Goal: Task Accomplishment & Management: Use online tool/utility

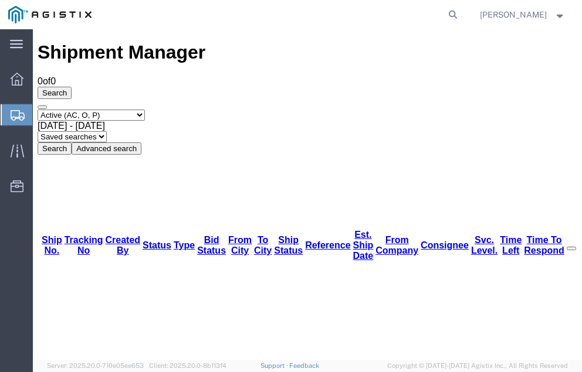
click at [0, 0] on span "Shipment Manager" at bounding box center [0, 0] width 0 height 0
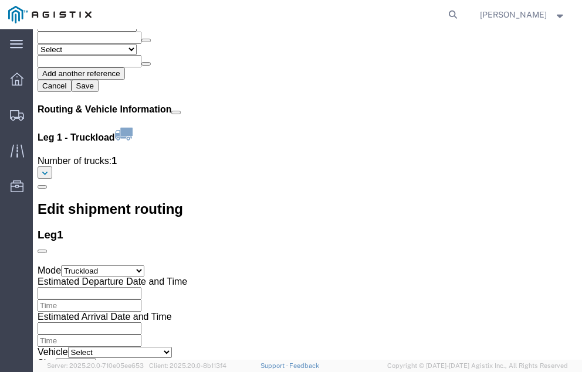
scroll to position [1384, 0]
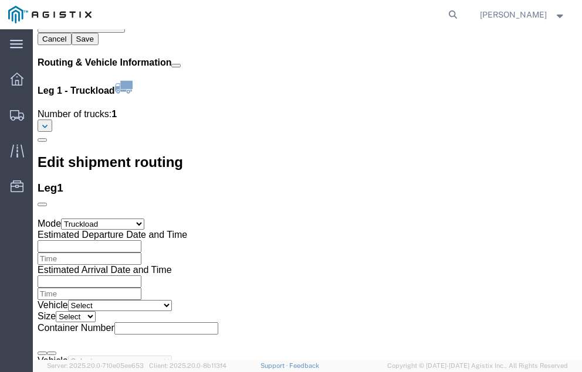
click link "Confirm"
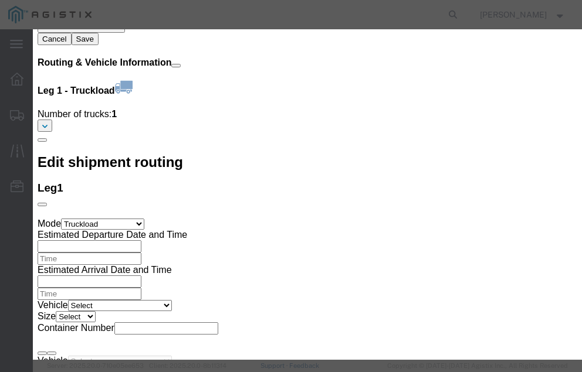
click input "checkbox"
checkbox input "true"
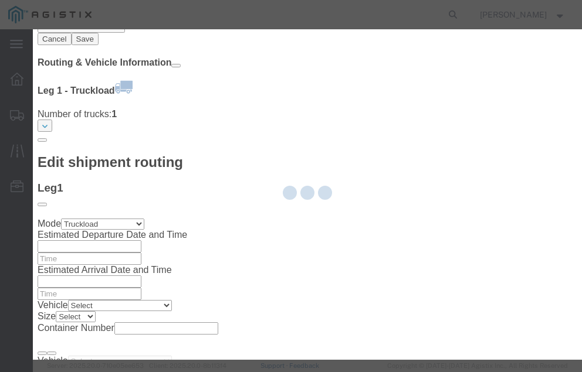
type input "[PERSON_NAME]"
type input "[PHONE_NUMBER]"
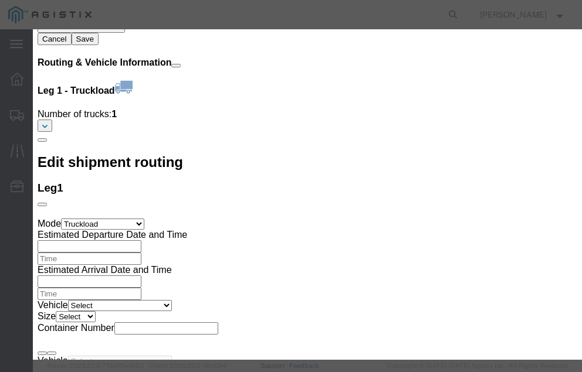
click input "text"
type input "56983366"
click button "Submit"
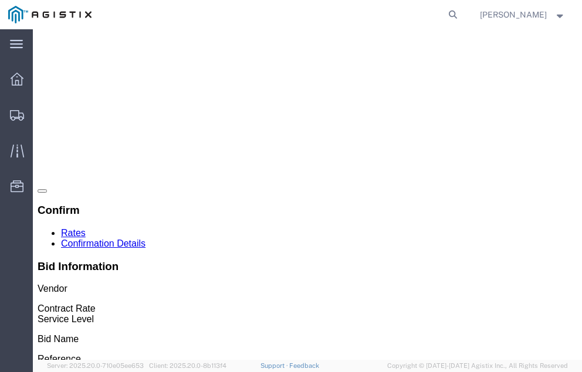
scroll to position [0, 0]
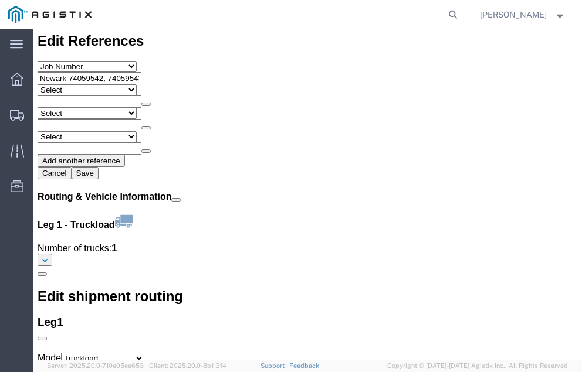
scroll to position [1370, 0]
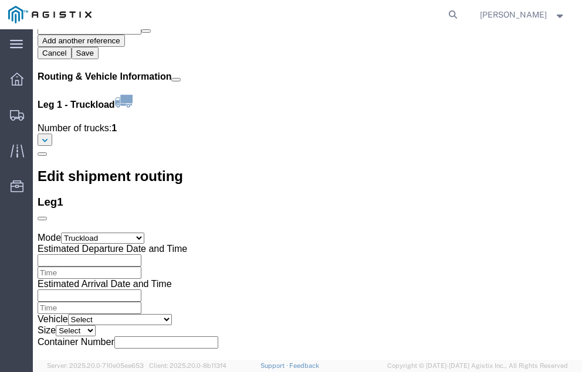
click link "Confirm"
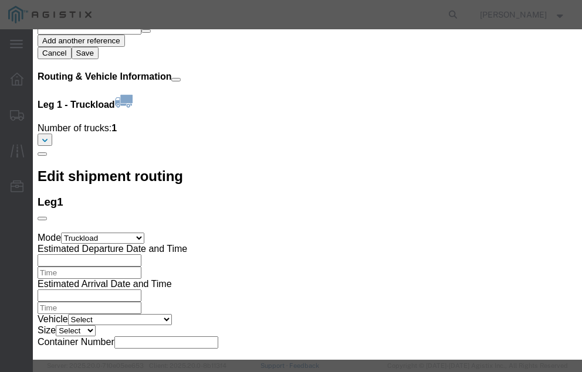
click input "checkbox"
checkbox input "true"
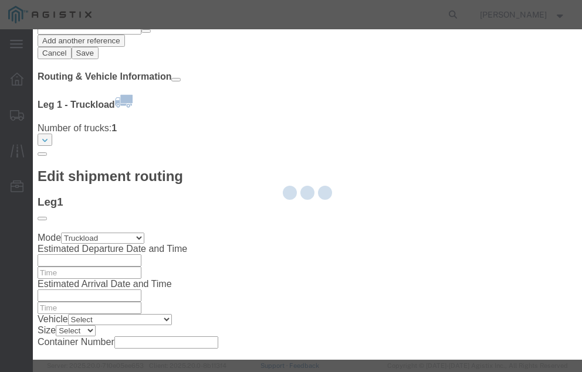
type input "[PERSON_NAME]"
type input "[PHONE_NUMBER]"
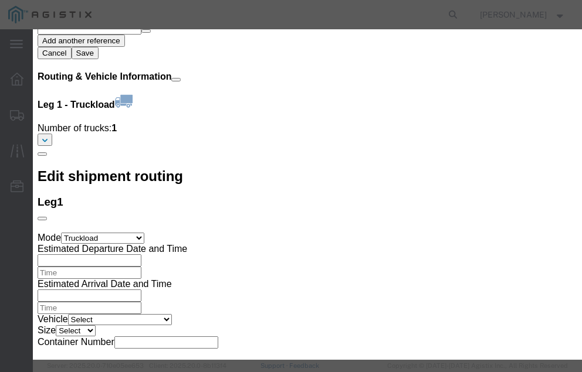
click input "text"
type input "56983404"
click button "Submit"
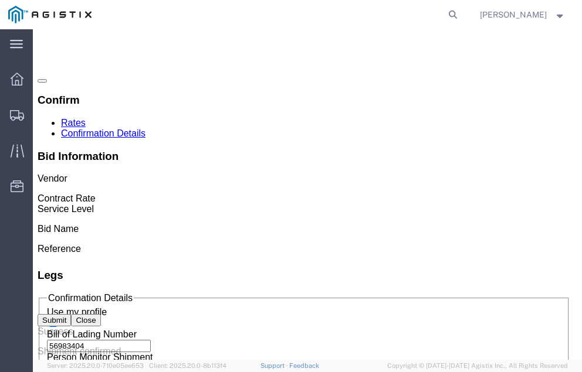
scroll to position [0, 0]
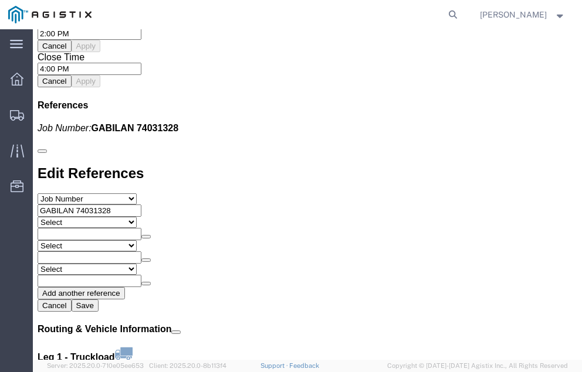
scroll to position [1309, 0]
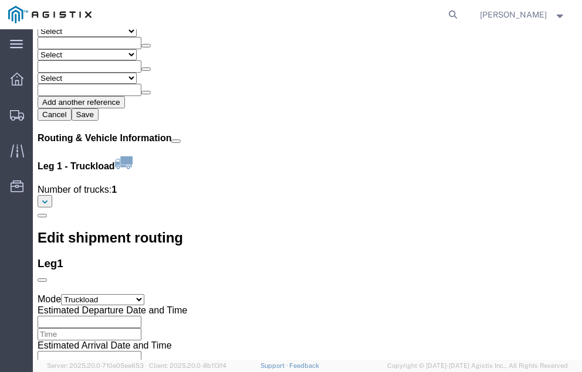
click link "Confirm"
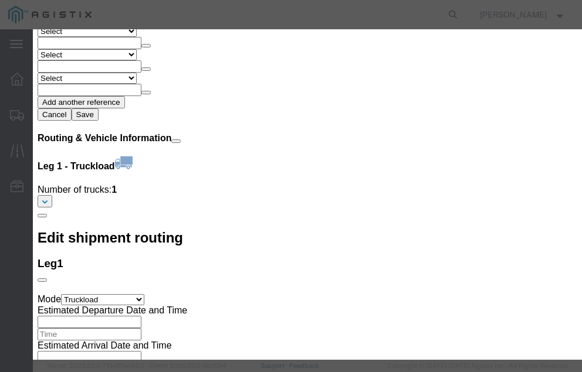
click input "checkbox"
checkbox input "true"
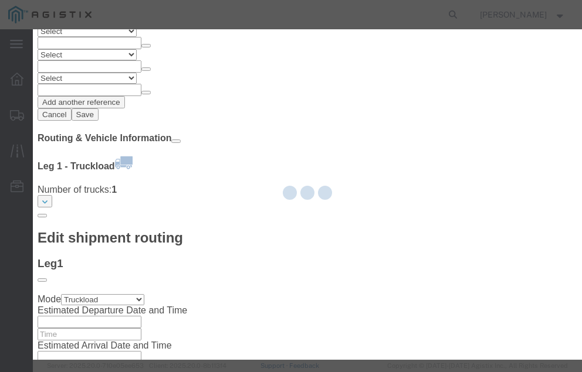
type input "[PERSON_NAME]"
type input "[PHONE_NUMBER]"
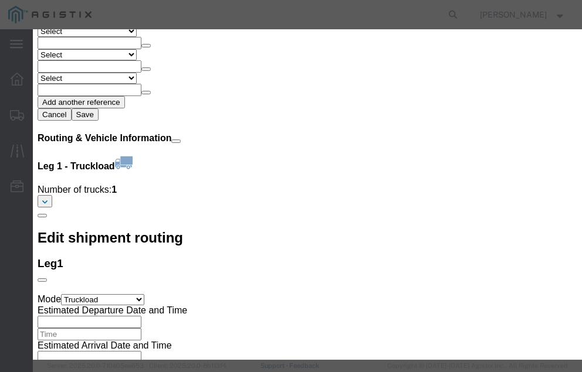
click input "text"
type input "56983490"
click button "Submit"
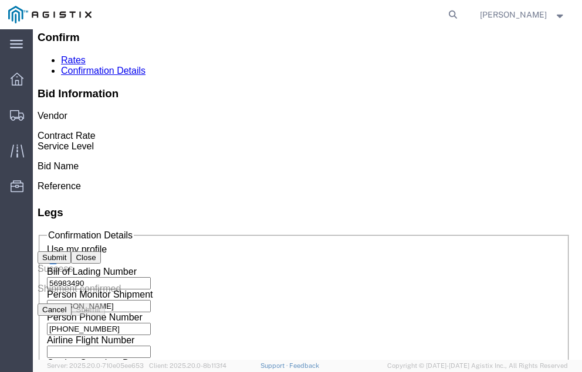
scroll to position [0, 0]
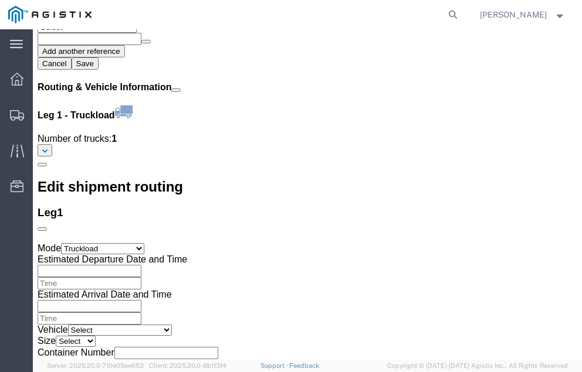
scroll to position [1401, 0]
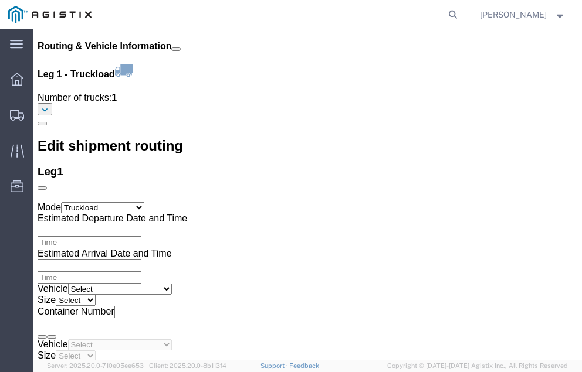
click link "Confirm"
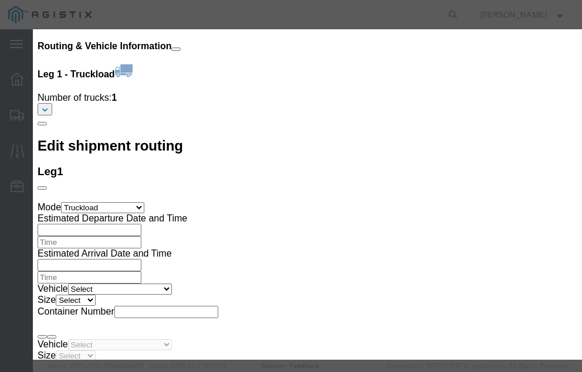
click input "checkbox"
checkbox input "true"
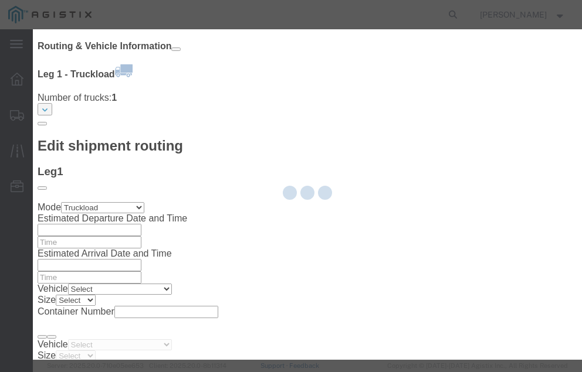
type input "[PERSON_NAME]"
type input "[PHONE_NUMBER]"
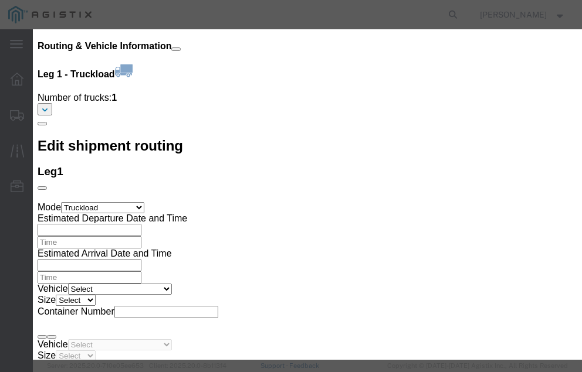
click input "text"
type input "56983706"
click button "Submit"
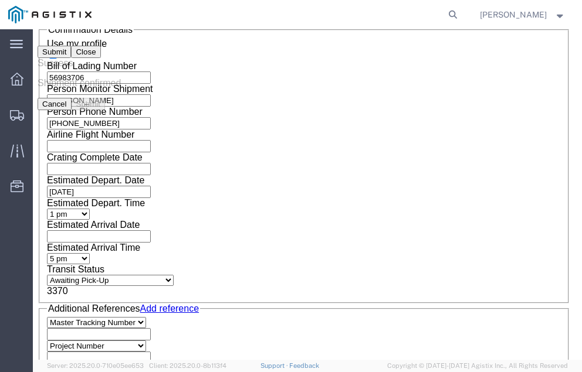
scroll to position [0, 0]
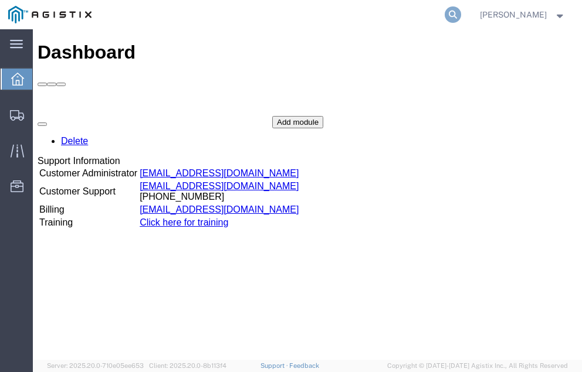
click at [461, 12] on icon at bounding box center [453, 14] width 16 height 16
type input "56940515"
click at [461, 13] on icon at bounding box center [453, 14] width 16 height 16
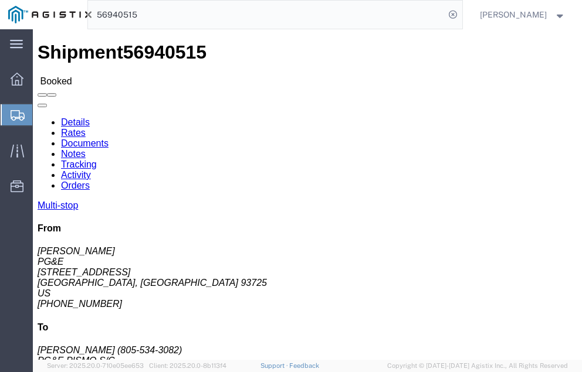
click link "Tracking"
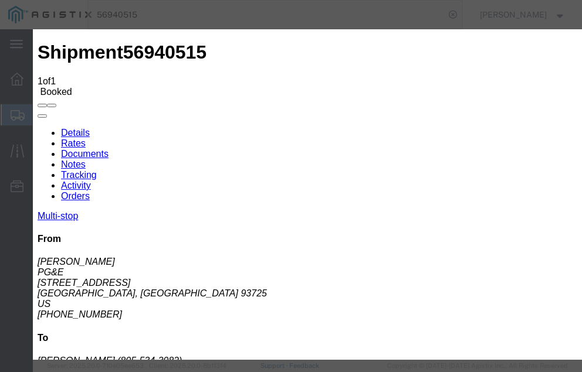
type input "[DATE]"
type input "1:00 PM"
select select "DELIVRED"
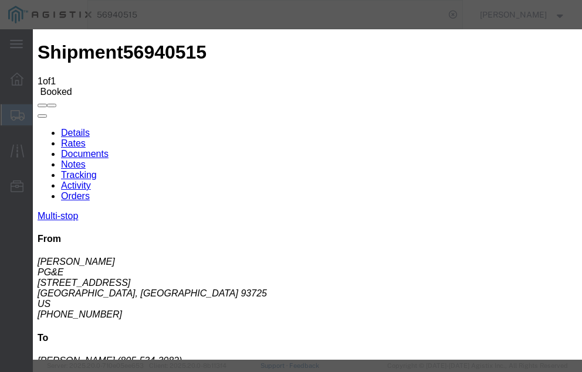
type input "[DATE]"
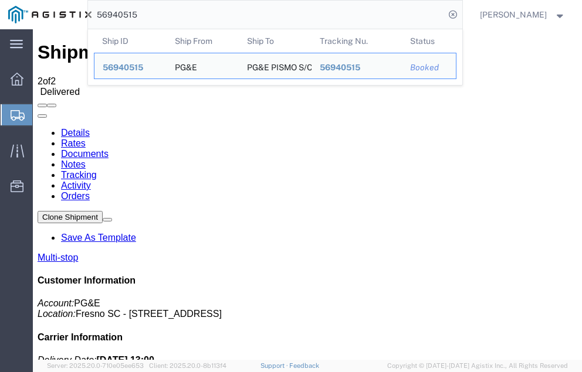
click at [162, 15] on input "56940515" at bounding box center [266, 15] width 357 height 28
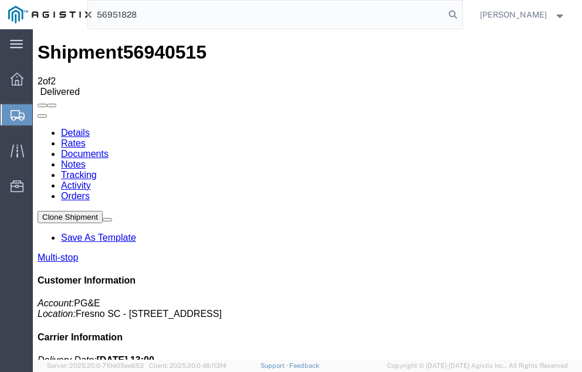
type input "56951828"
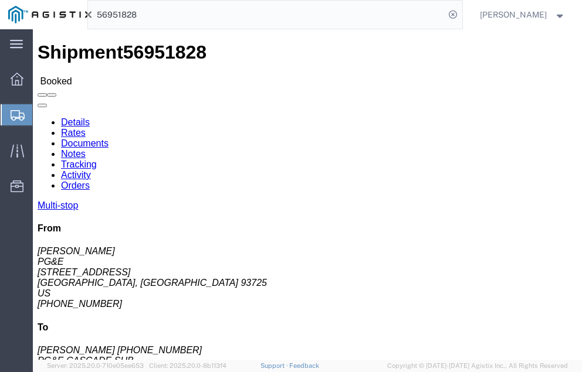
click link "Tracking"
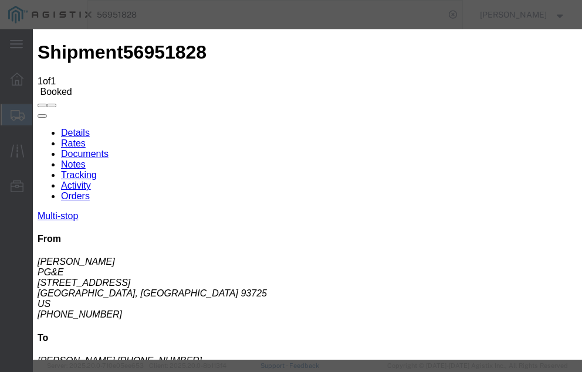
type input "[DATE]"
type input "1:00 PM"
select select "DELIVRED"
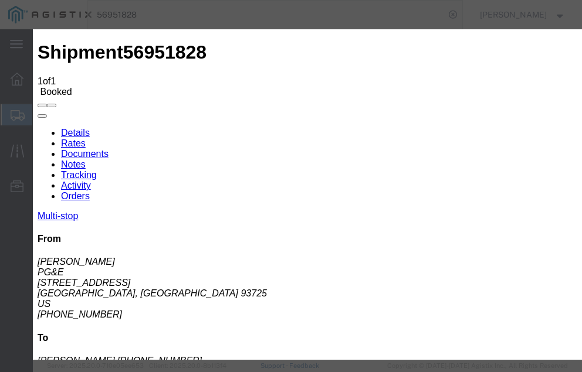
type input "[DATE]"
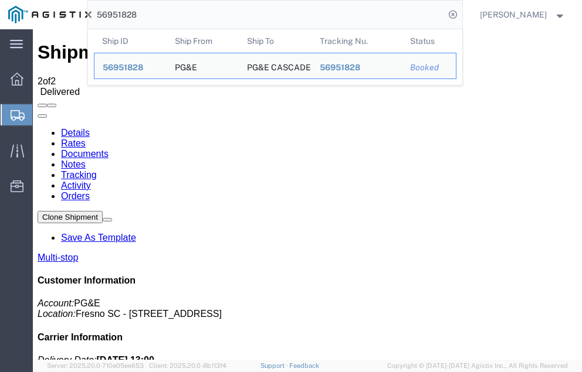
click at [164, 13] on input "56951828" at bounding box center [266, 15] width 357 height 28
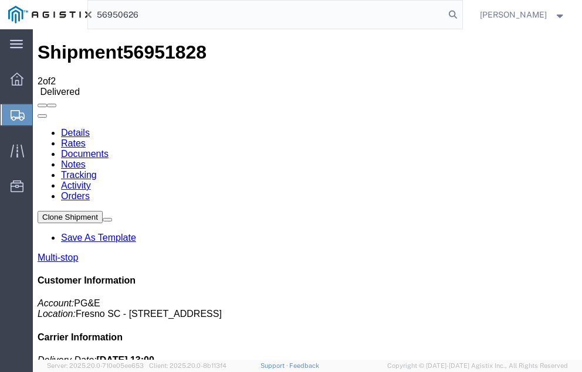
type input "56950626"
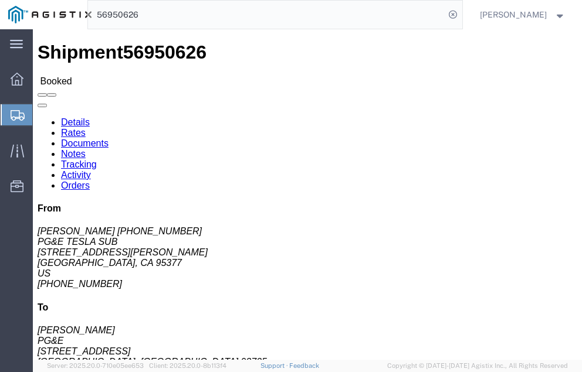
click link "Tracking"
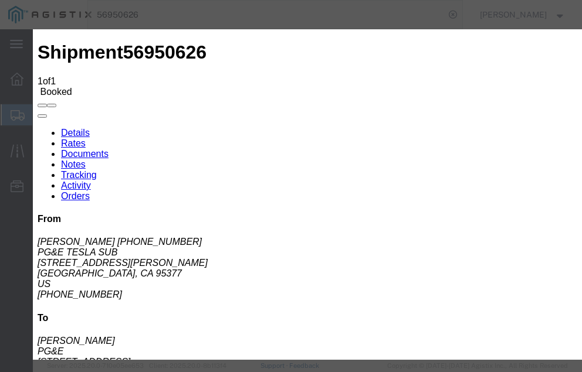
type input "[DATE]"
type input "1:00 PM"
select select "DELIVRED"
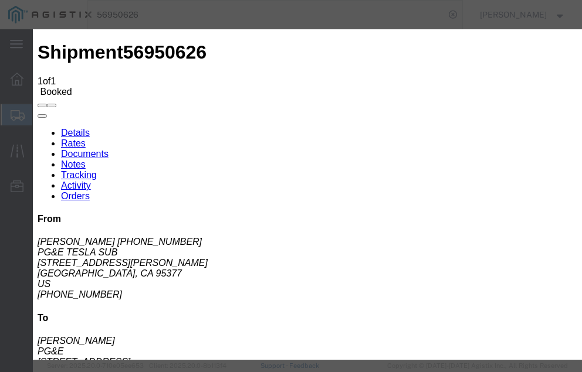
type input "[DATE]"
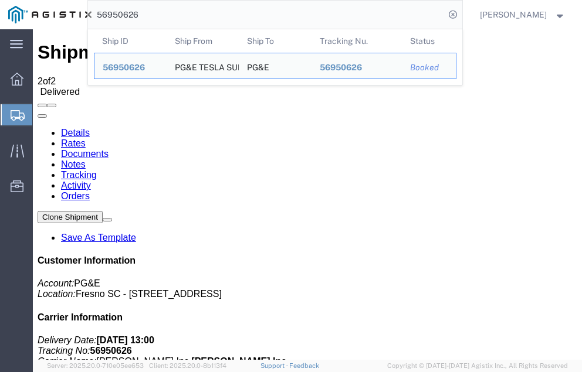
click at [164, 13] on input "56950626" at bounding box center [266, 15] width 357 height 28
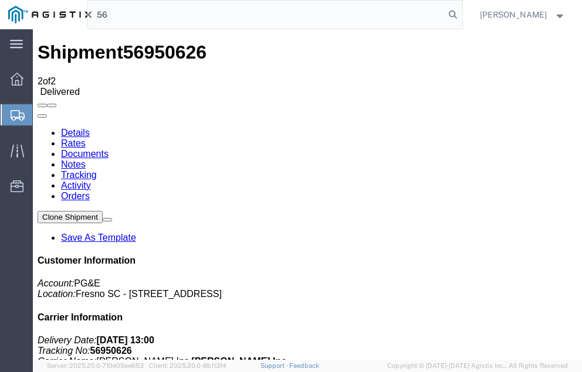
type input "5"
